Goal: Transaction & Acquisition: Purchase product/service

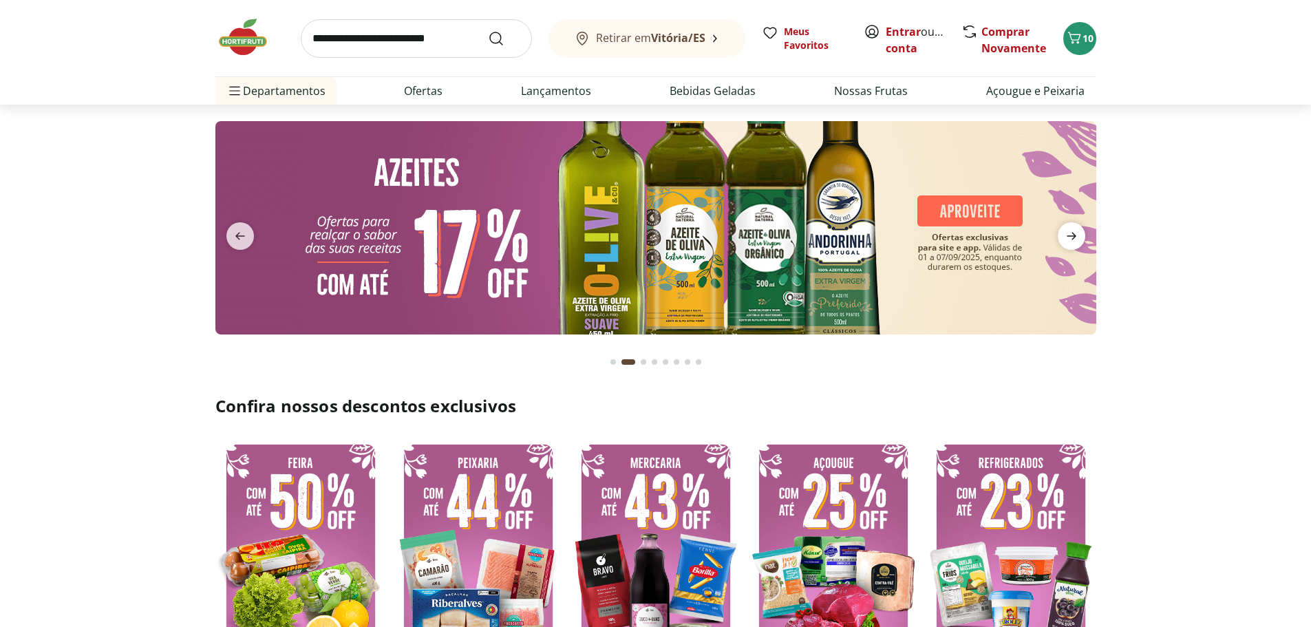
click at [1065, 242] on icon "next" at bounding box center [1072, 236] width 17 height 17
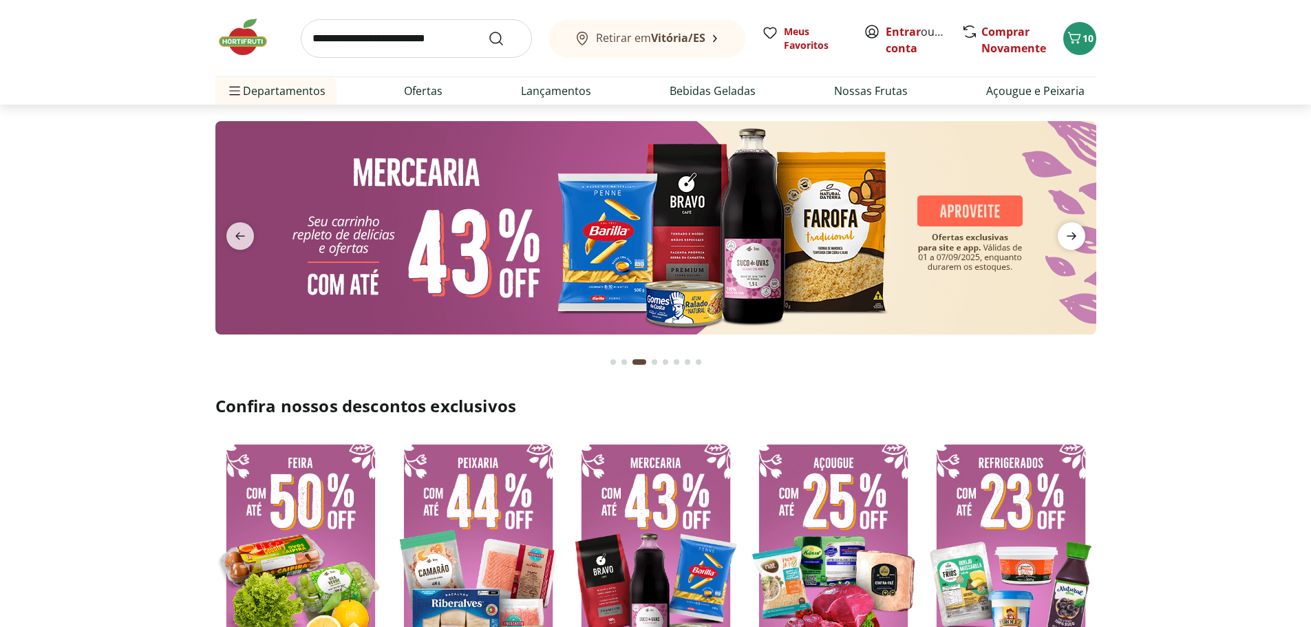
click at [1065, 242] on icon "next" at bounding box center [1072, 236] width 17 height 17
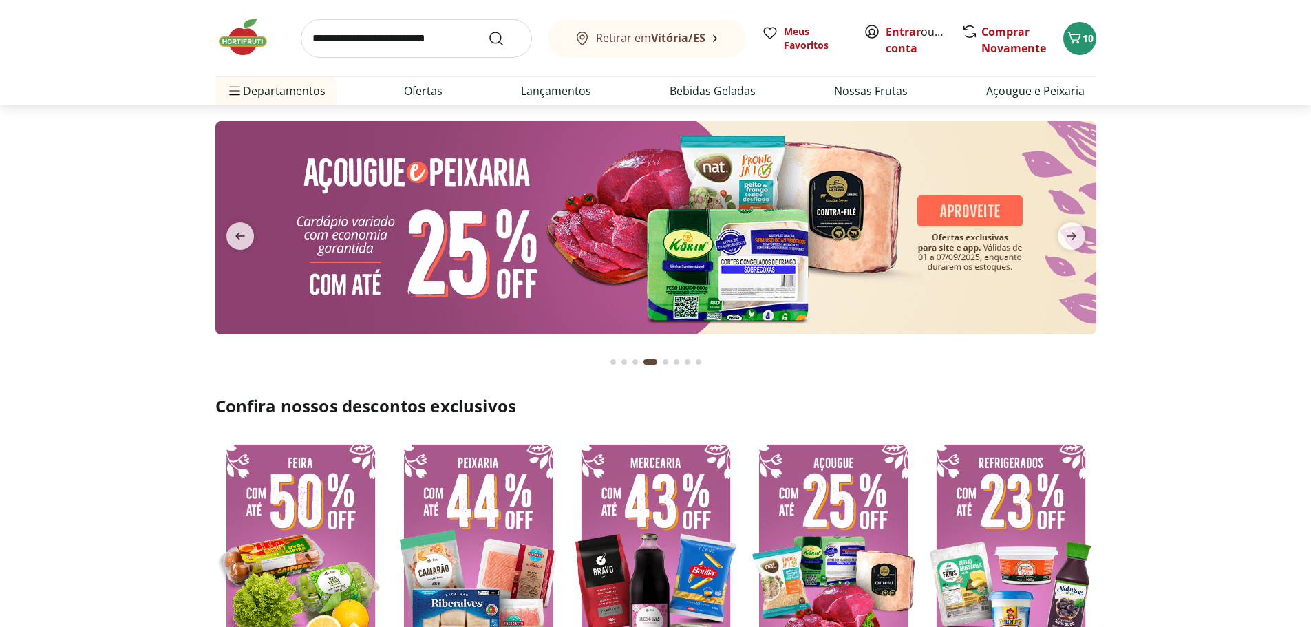
click at [960, 215] on img at bounding box center [655, 227] width 881 height 213
select select "**********"
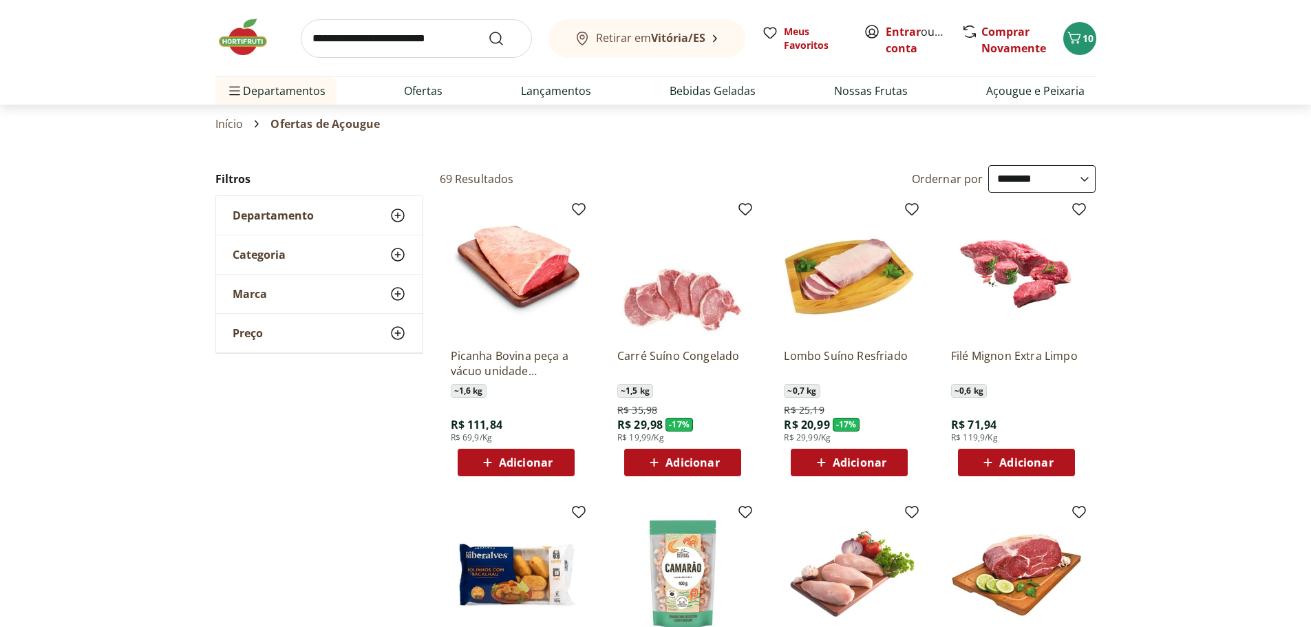
click at [251, 39] on img at bounding box center [249, 37] width 69 height 41
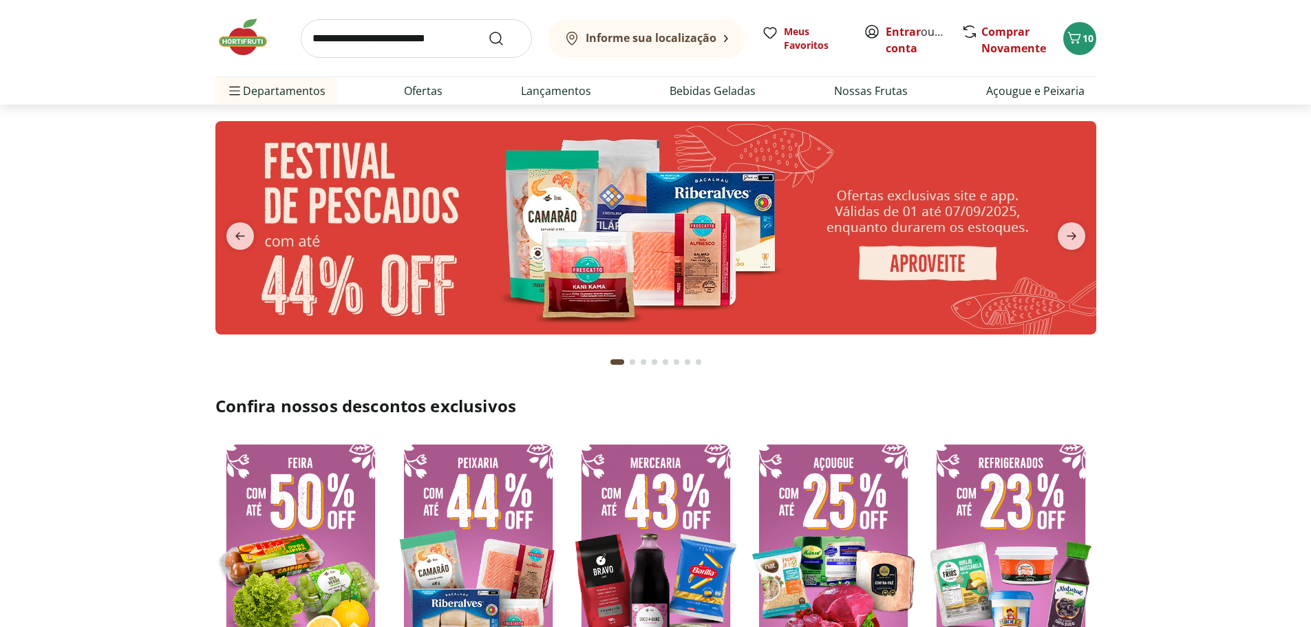
type input "*"
click at [484, 234] on img at bounding box center [655, 227] width 881 height 213
select select "**********"
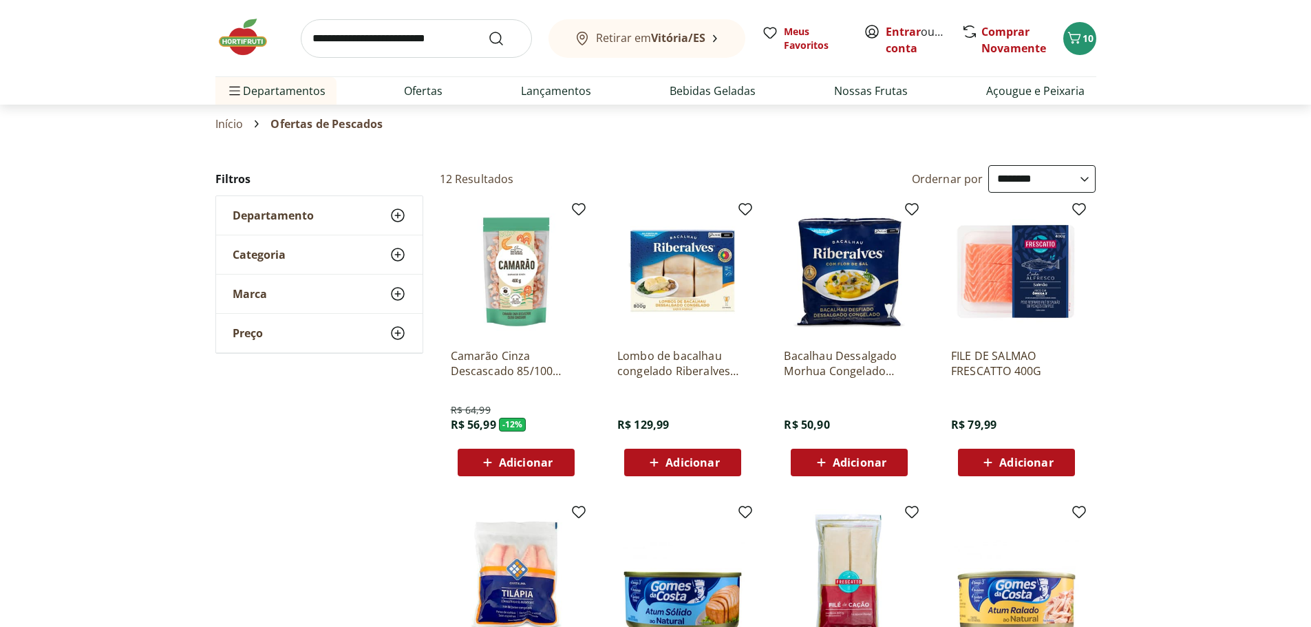
click at [998, 189] on select "**********" at bounding box center [1041, 179] width 107 height 28
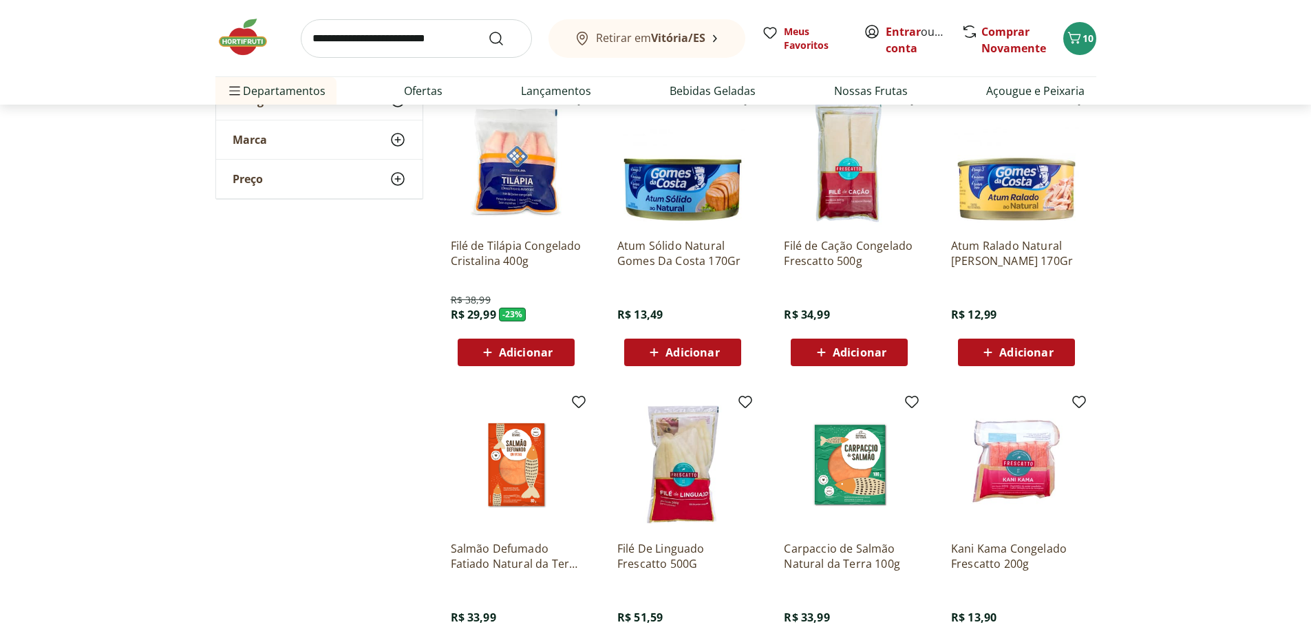
scroll to position [207, 0]
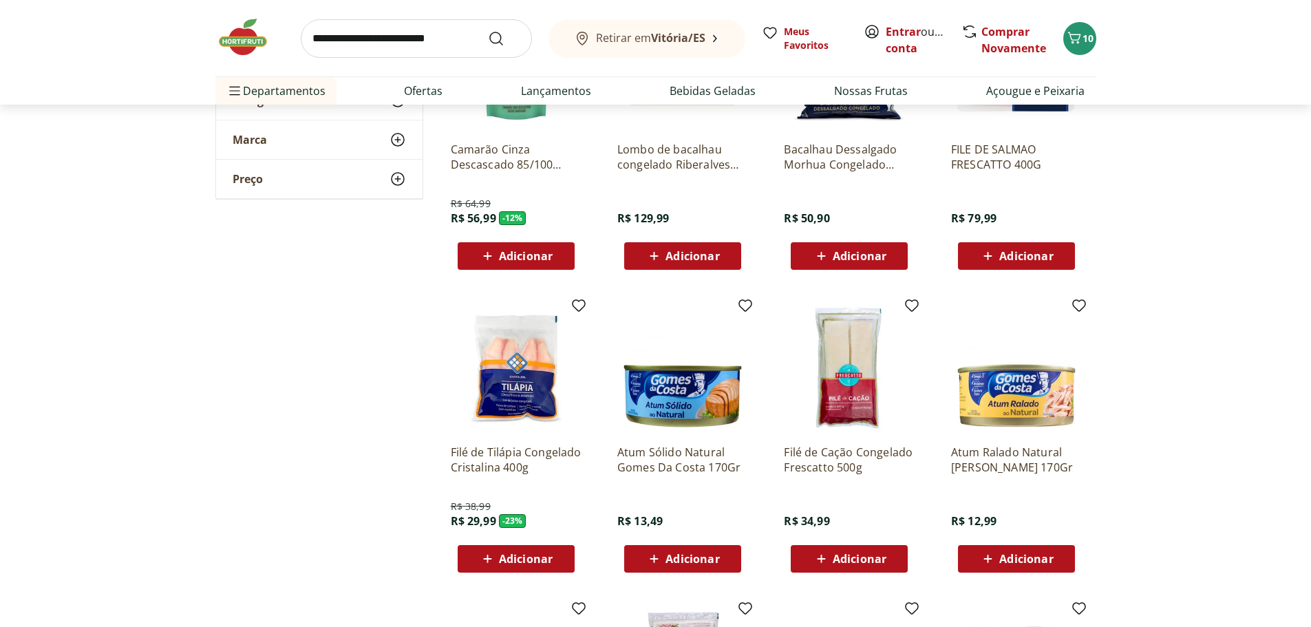
click at [251, 37] on img at bounding box center [249, 37] width 69 height 41
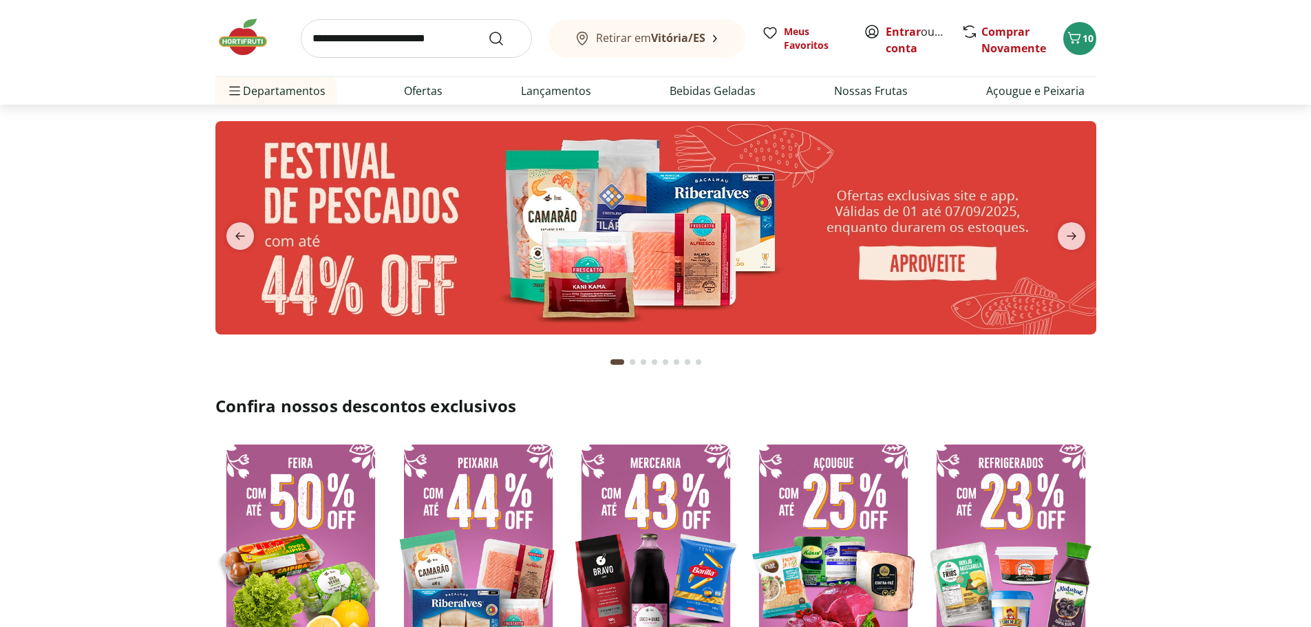
scroll to position [138, 0]
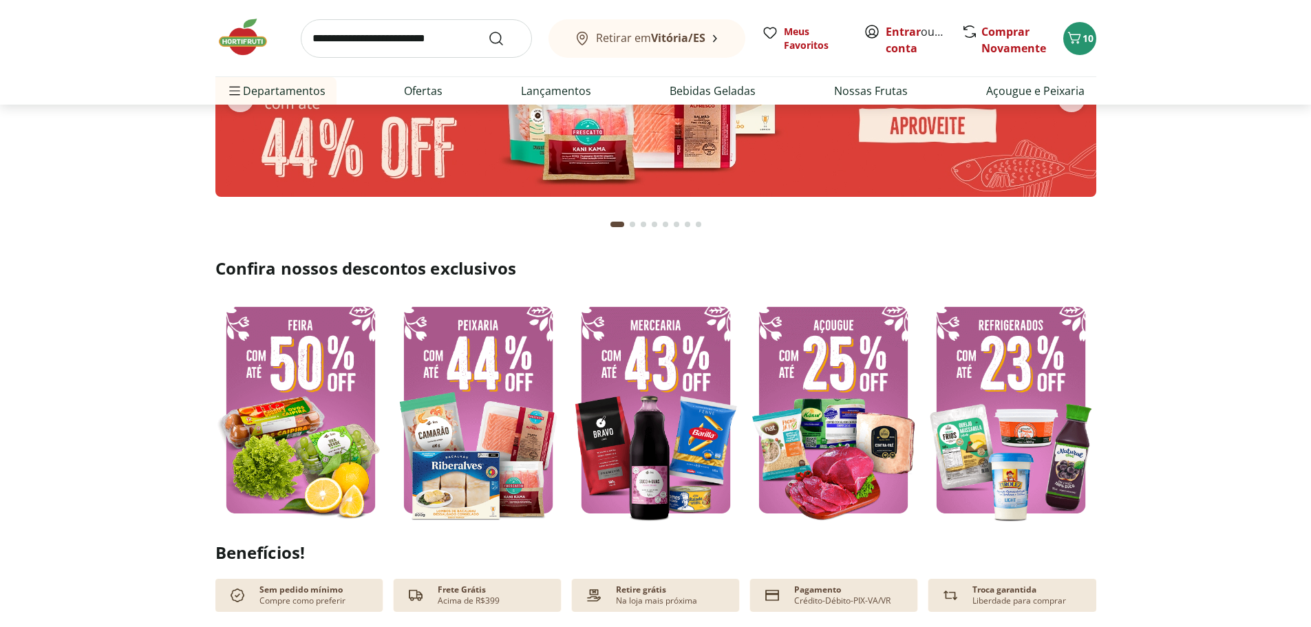
click at [348, 420] on img at bounding box center [300, 410] width 171 height 228
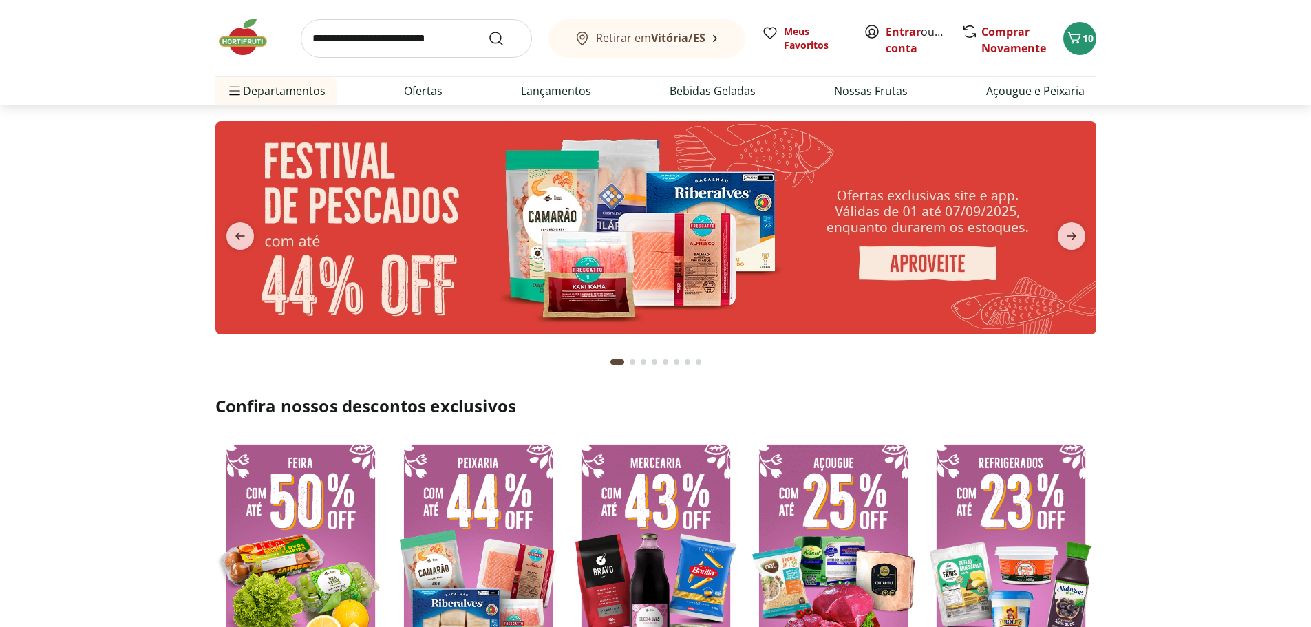
select select "**********"
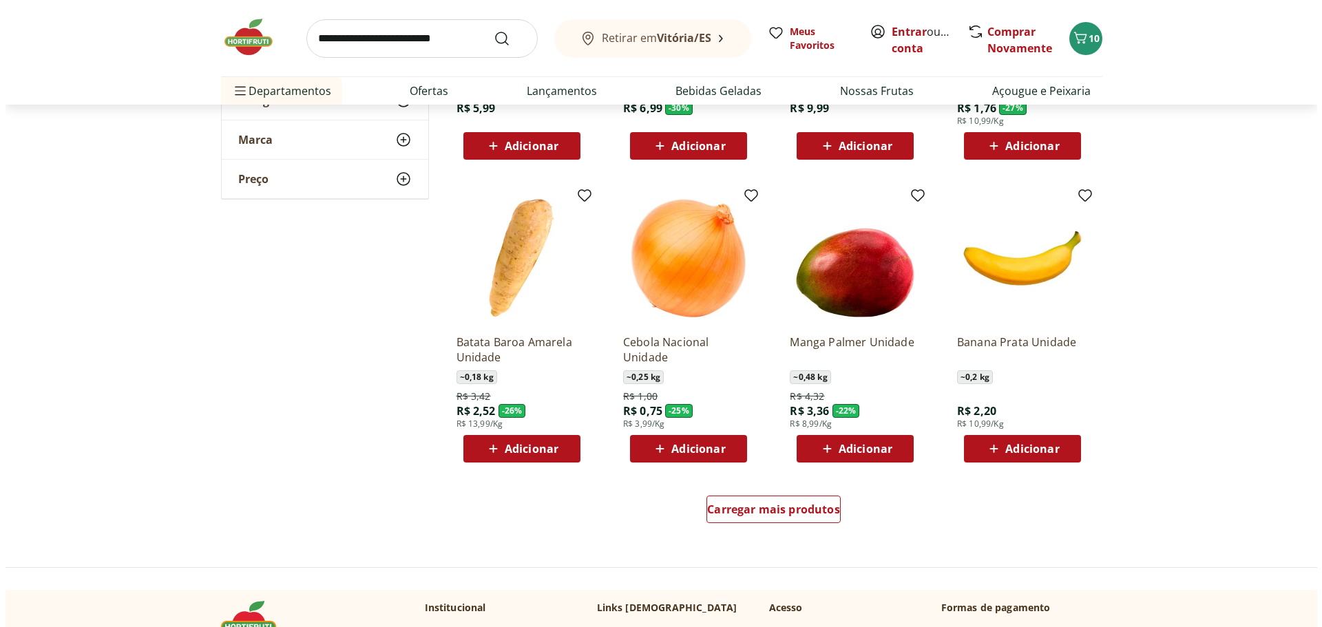
scroll to position [413, 0]
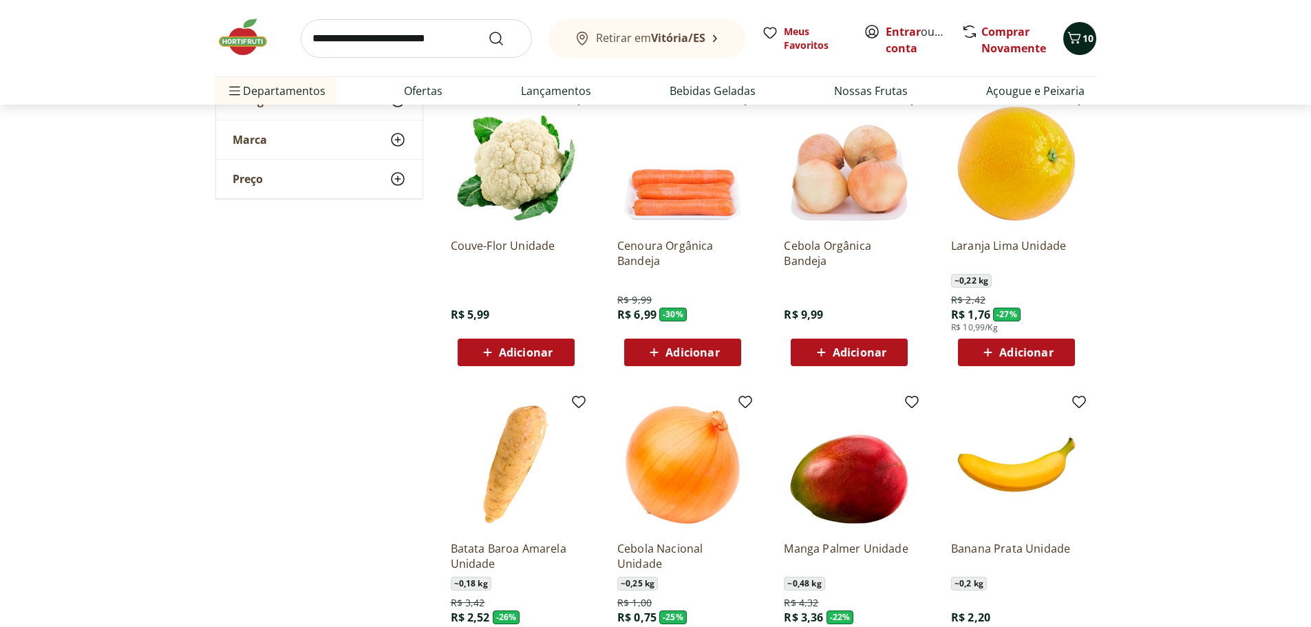
click at [1088, 38] on span "10" at bounding box center [1088, 38] width 11 height 13
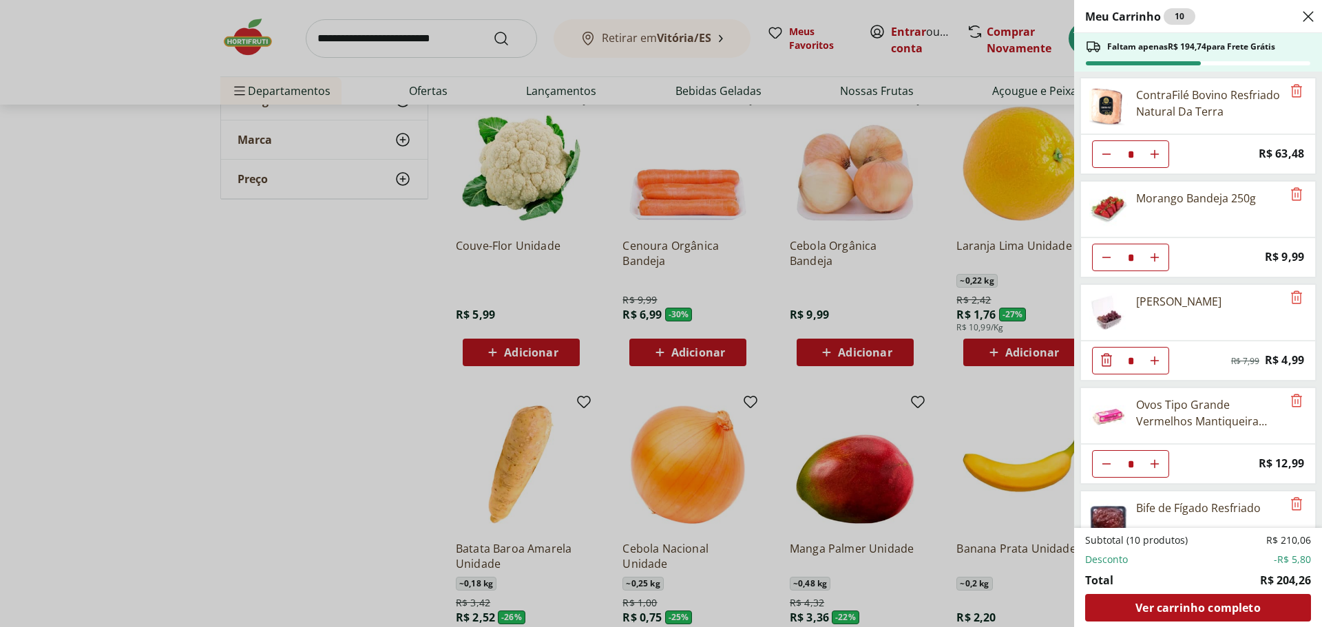
click at [1106, 168] on button "Diminuir Quantidade" at bounding box center [1106, 154] width 28 height 28
type input "*"
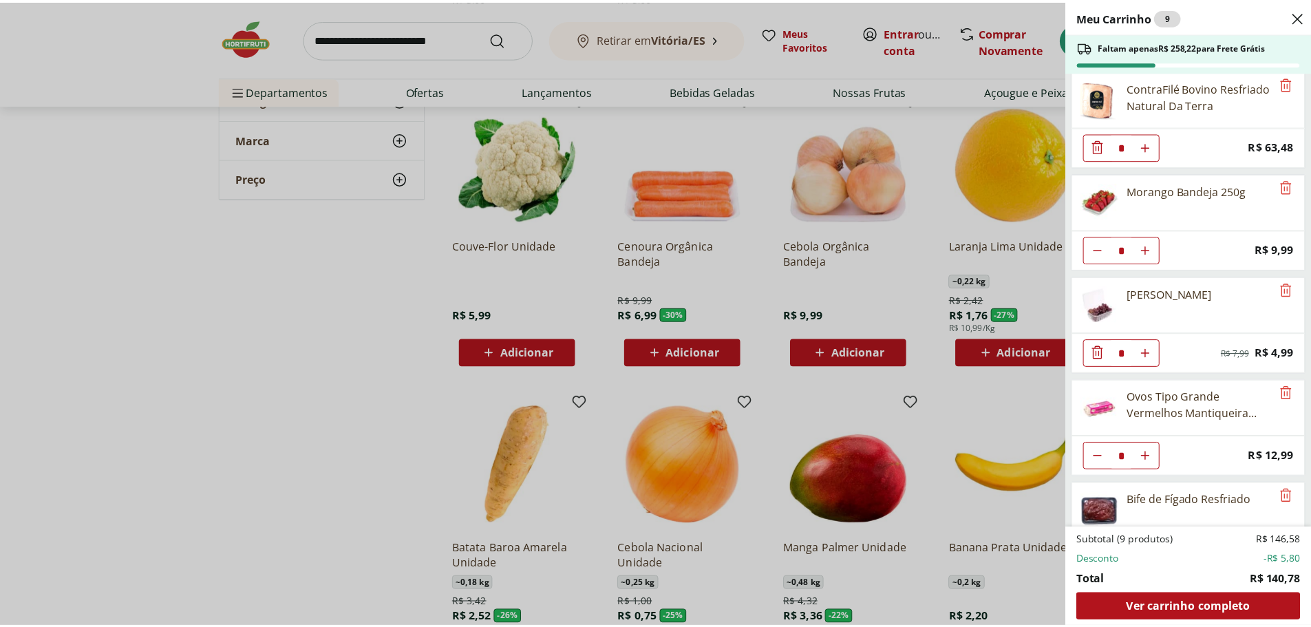
scroll to position [0, 0]
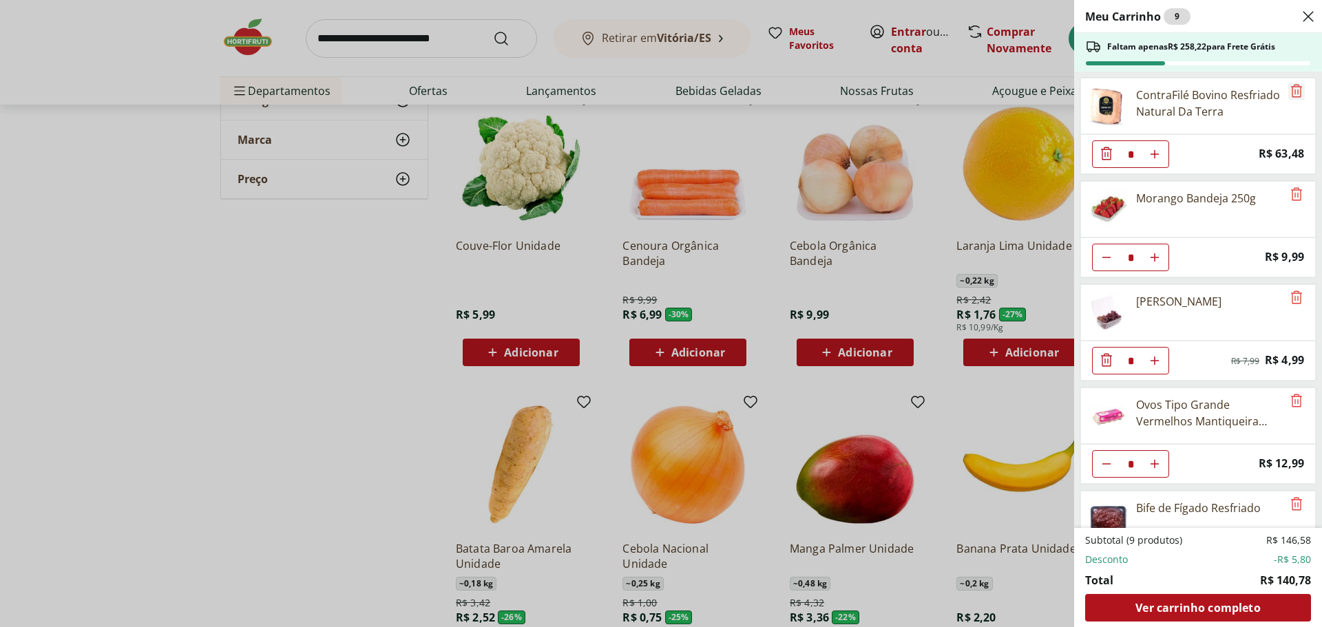
click at [1288, 99] on icon "Remove" at bounding box center [1296, 91] width 17 height 17
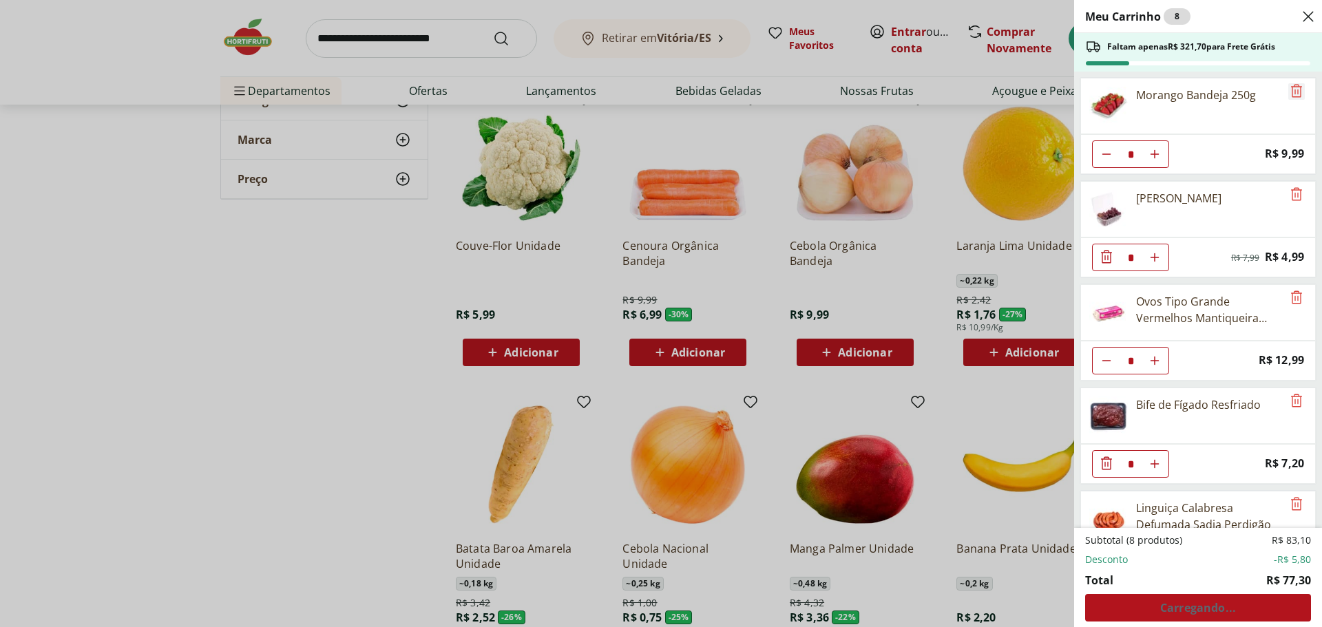
click at [1288, 99] on icon "Remove" at bounding box center [1296, 91] width 17 height 17
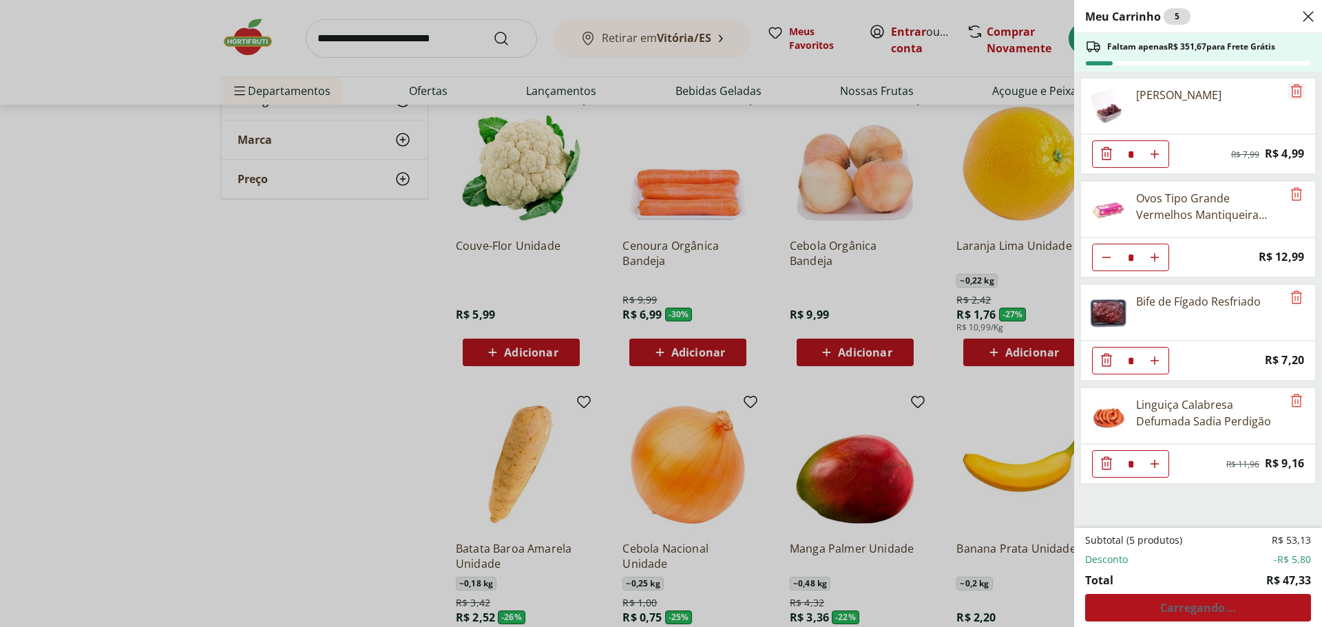
click at [1288, 99] on icon "Remove" at bounding box center [1296, 91] width 17 height 17
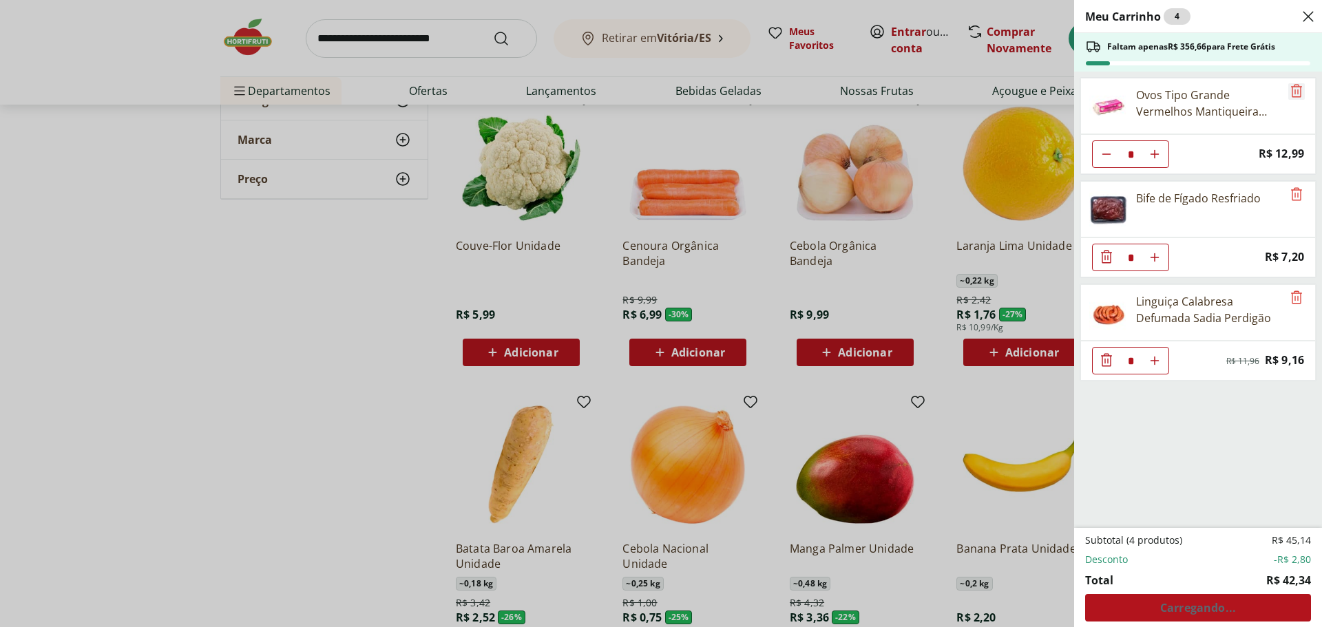
click at [1288, 99] on icon "Remove" at bounding box center [1296, 91] width 17 height 17
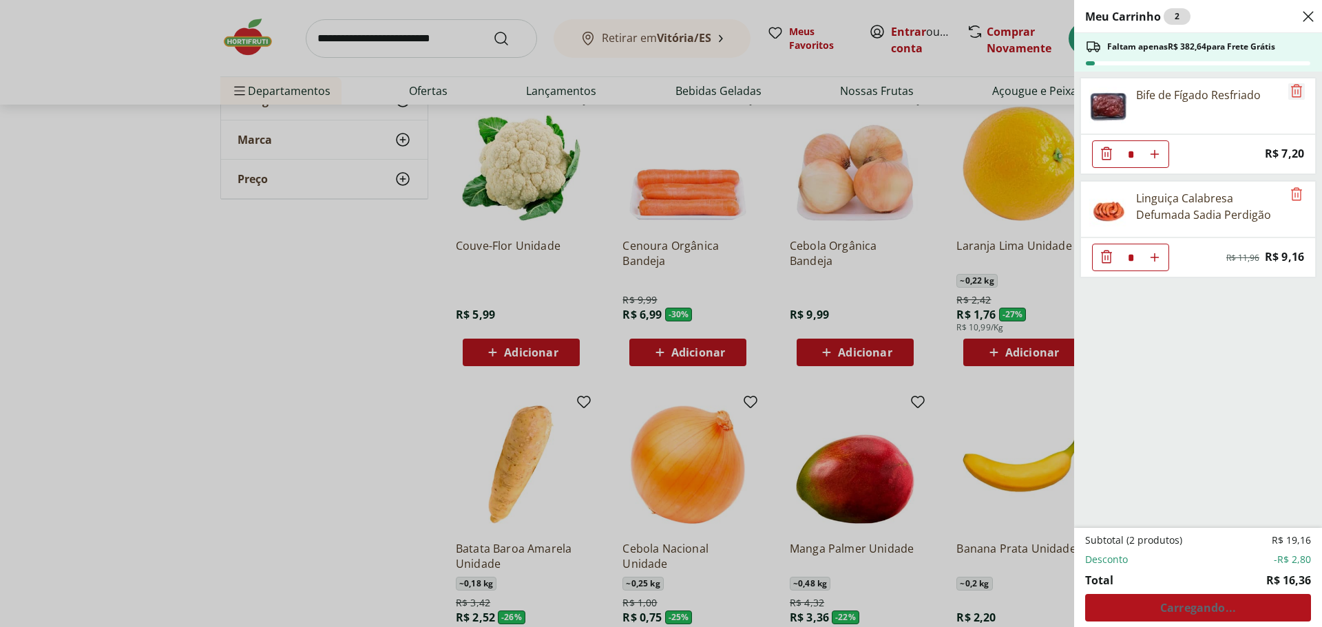
click at [1288, 99] on icon "Remove" at bounding box center [1296, 91] width 17 height 17
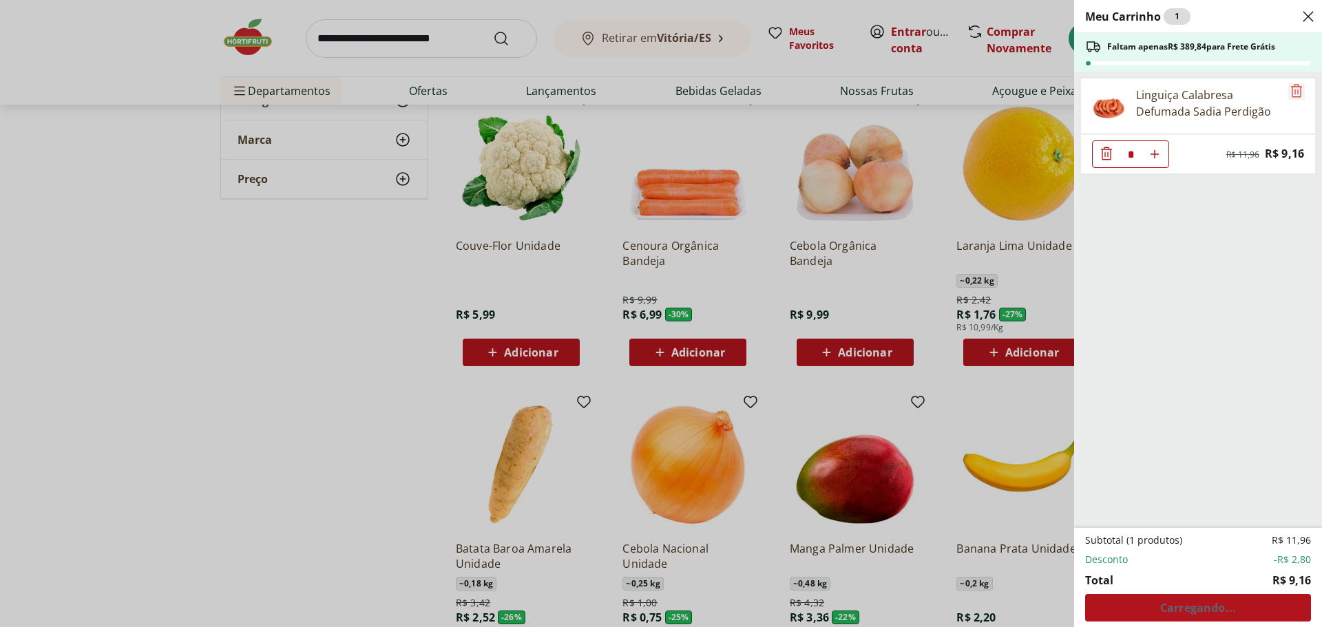
click at [1288, 99] on icon "Remove" at bounding box center [1296, 91] width 17 height 17
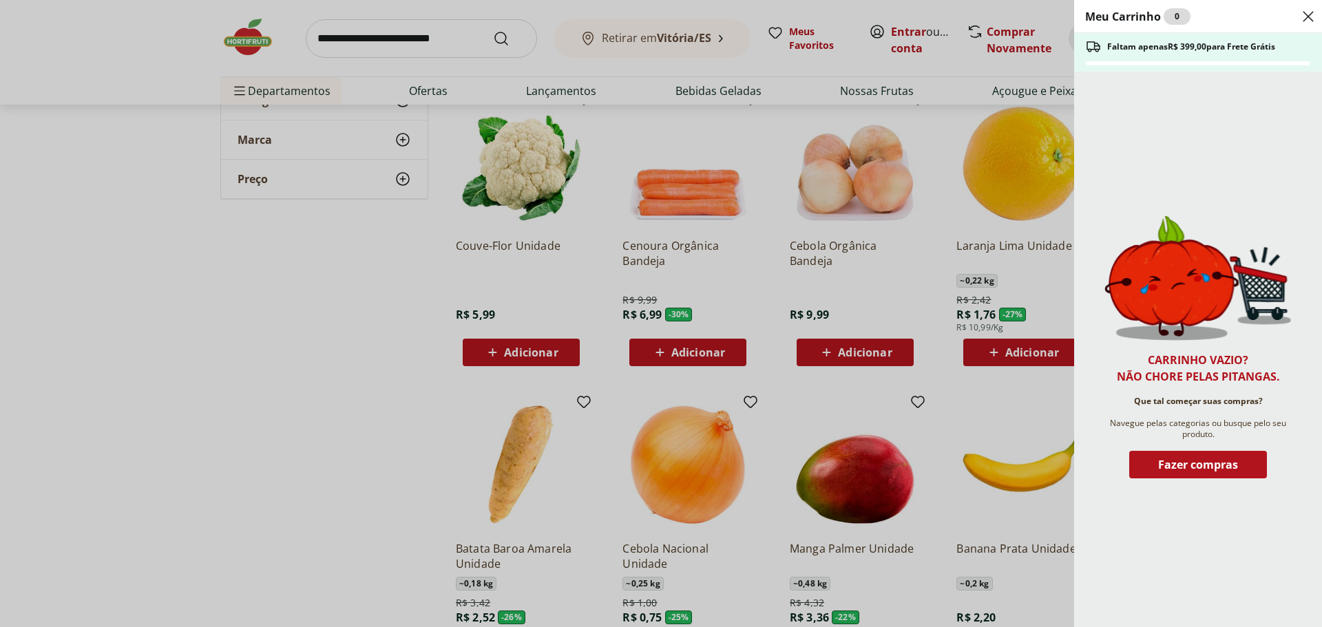
click at [1308, 15] on icon "Close" at bounding box center [1308, 16] width 17 height 17
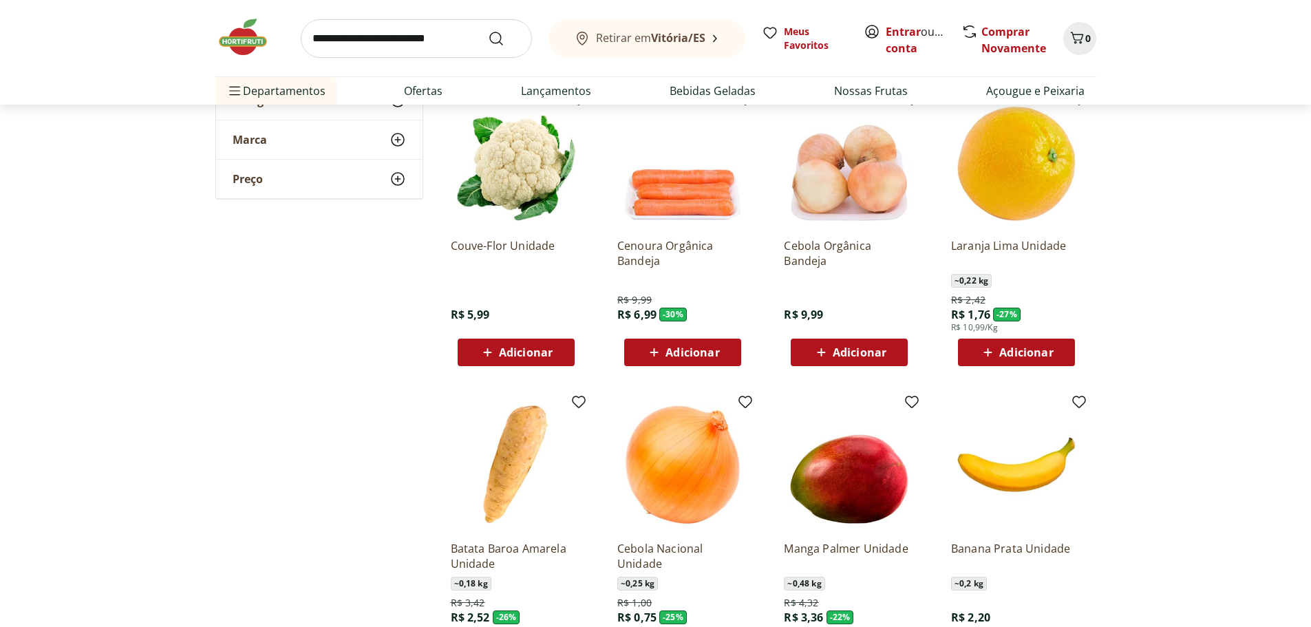
scroll to position [138, 0]
